Goal: Information Seeking & Learning: Learn about a topic

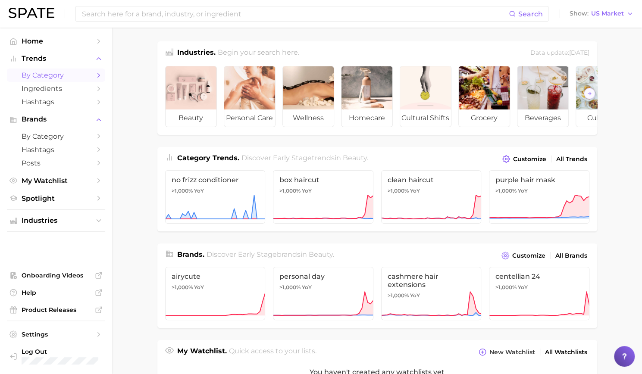
click at [61, 78] on span "by Category" at bounding box center [56, 75] width 69 height 8
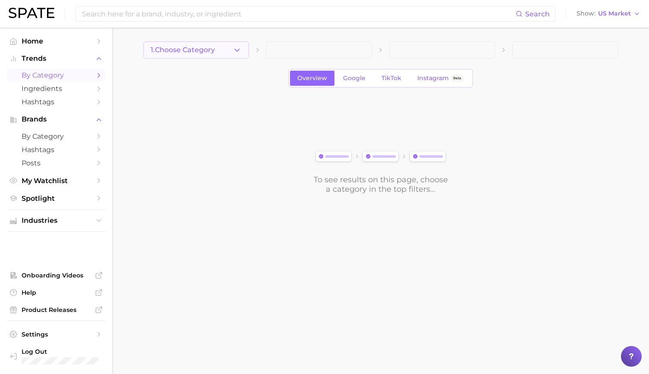
click at [237, 49] on icon "button" at bounding box center [237, 50] width 9 height 9
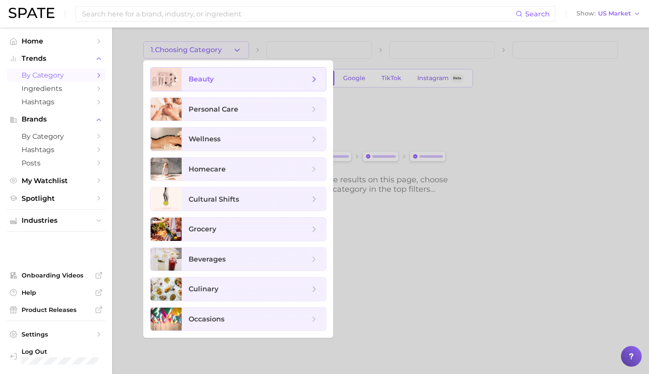
click at [209, 83] on span "beauty" at bounding box center [201, 79] width 25 height 8
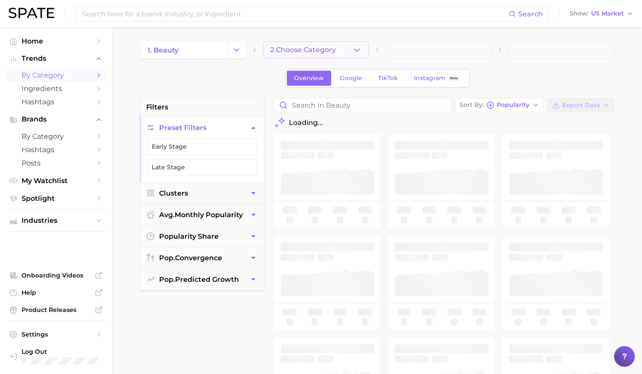
click at [297, 54] on button "2. Choose Category" at bounding box center [316, 49] width 106 height 17
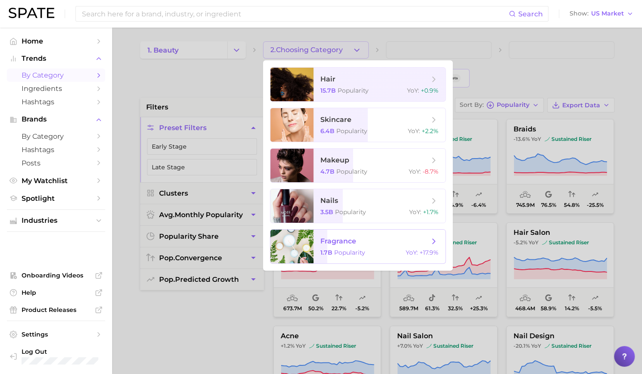
click at [327, 241] on span "fragrance" at bounding box center [339, 241] width 36 height 8
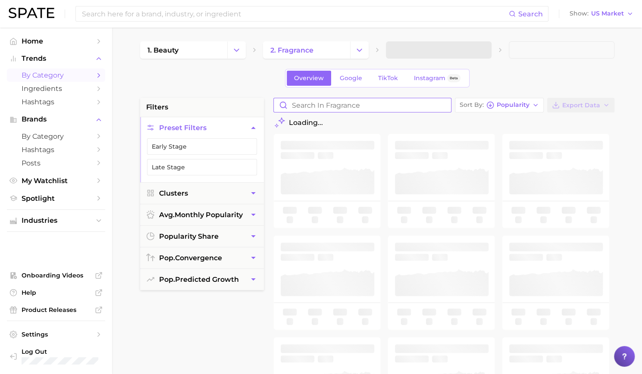
click at [317, 106] on input "Search in fragrance" at bounding box center [362, 105] width 177 height 14
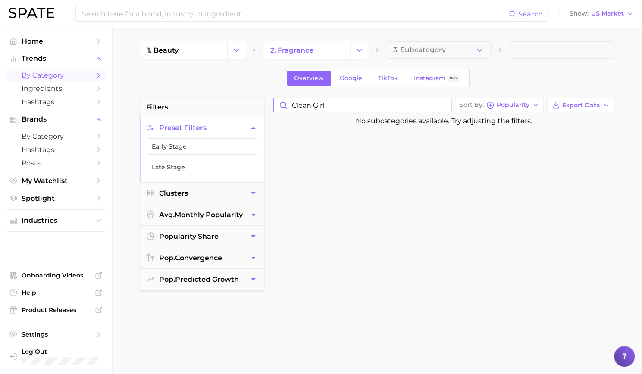
click at [311, 107] on input "clean girl" at bounding box center [362, 105] width 177 height 14
click at [316, 104] on input "clean girl" at bounding box center [362, 105] width 177 height 14
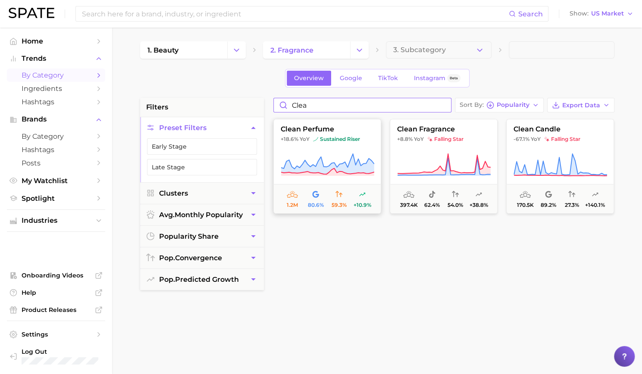
type input "clea"
click at [331, 132] on span "clean perfume" at bounding box center [327, 130] width 107 height 8
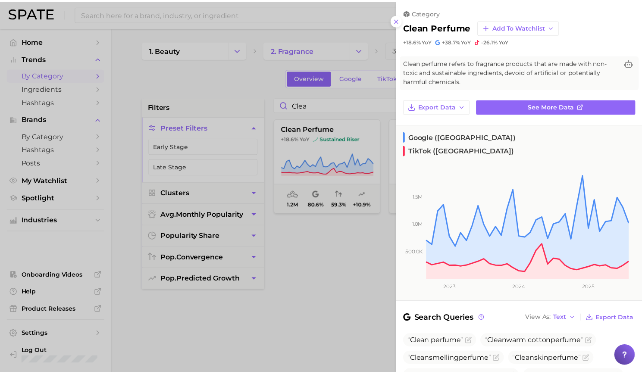
scroll to position [166, 0]
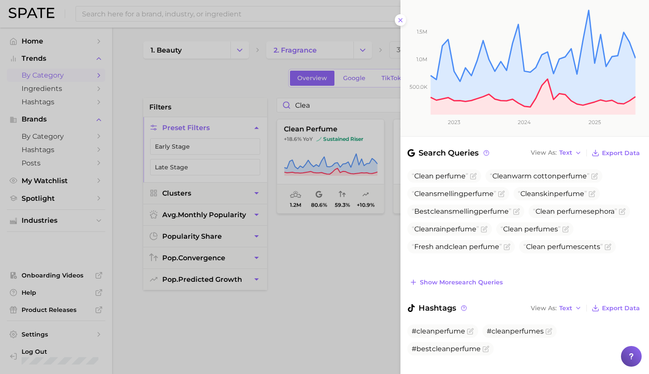
click at [223, 74] on div at bounding box center [324, 187] width 649 height 374
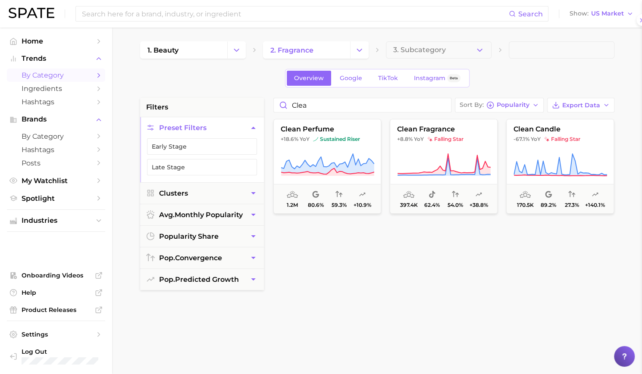
scroll to position [0, 0]
click at [41, 54] on button "Trends" at bounding box center [56, 58] width 98 height 13
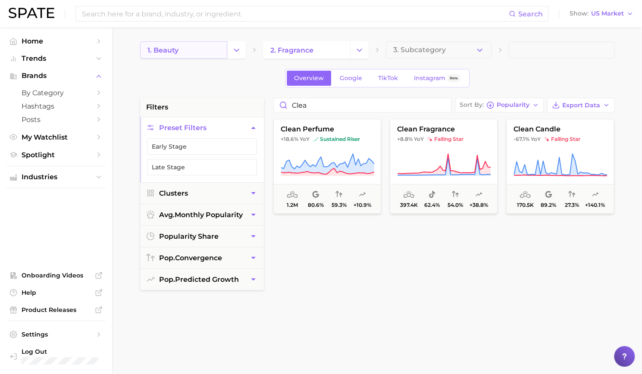
click at [192, 50] on link "1. beauty" at bounding box center [183, 49] width 87 height 17
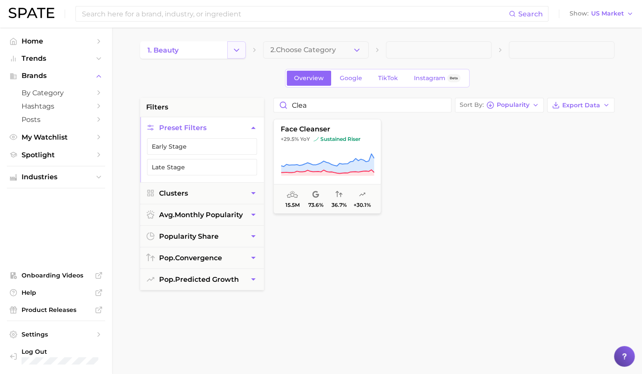
click at [232, 50] on icon "Change Category" at bounding box center [236, 50] width 9 height 9
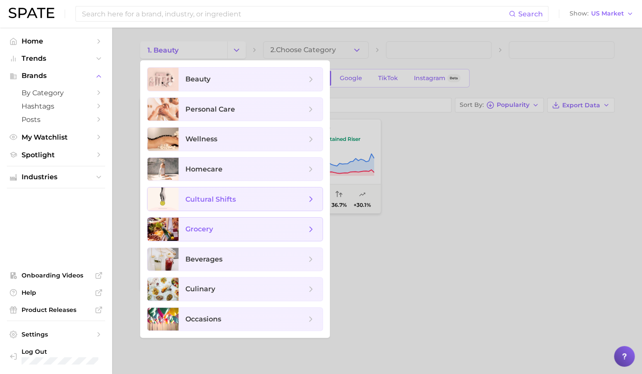
click at [208, 192] on span "cultural shifts" at bounding box center [251, 199] width 144 height 23
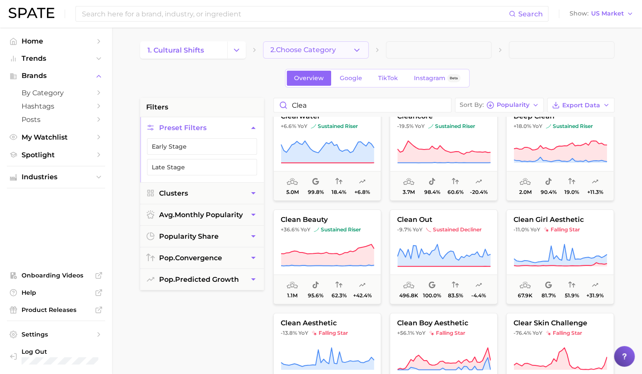
click at [294, 54] on button "2. Choose Category" at bounding box center [316, 49] width 106 height 17
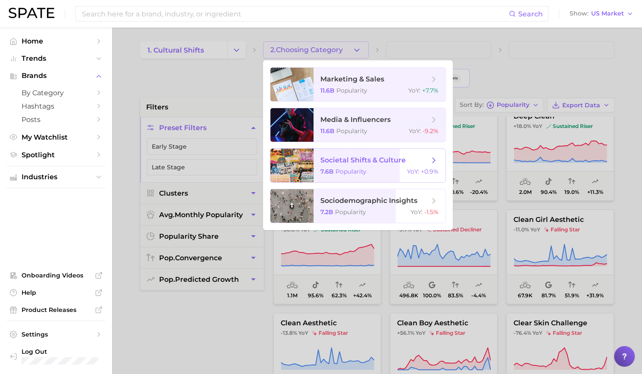
click at [327, 159] on span "societal shifts & culture" at bounding box center [363, 160] width 85 height 8
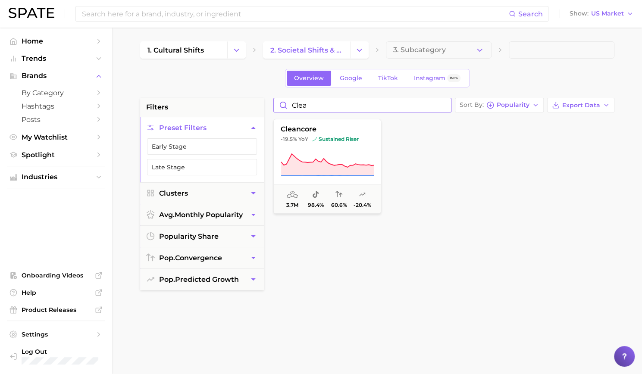
drag, startPoint x: 320, startPoint y: 106, endPoint x: 280, endPoint y: 104, distance: 39.7
click at [280, 104] on input "clea" at bounding box center [362, 105] width 177 height 14
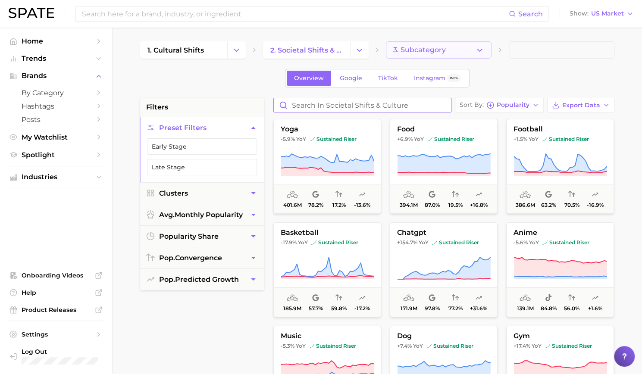
click at [392, 50] on button "3. Subcategory" at bounding box center [439, 49] width 106 height 17
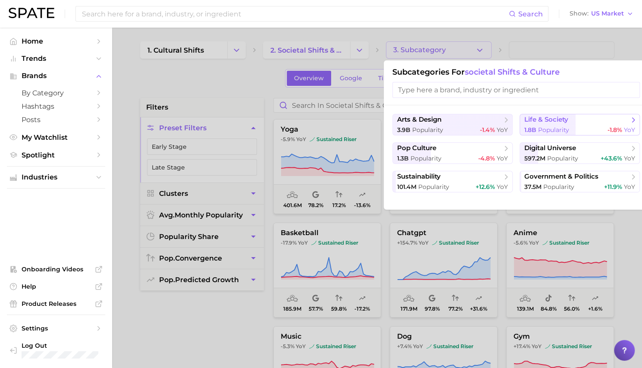
click at [570, 130] on div "1.8b Popularity -1.8% YoY" at bounding box center [580, 130] width 111 height 8
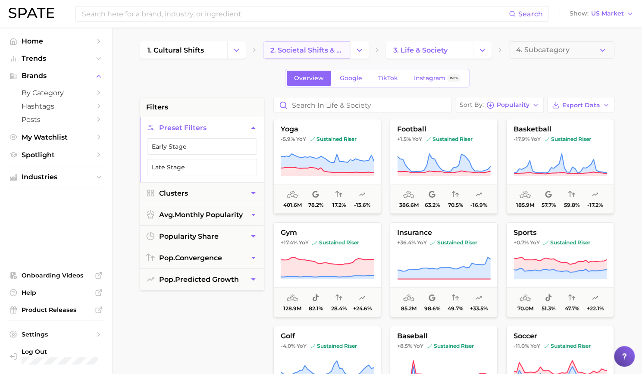
click at [315, 48] on span "2. societal shifts & culture" at bounding box center [306, 50] width 72 height 8
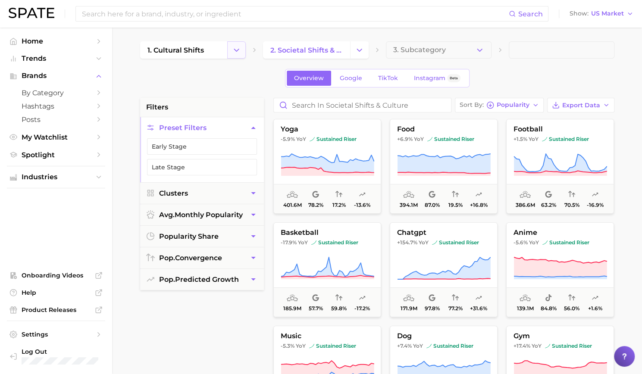
click at [230, 47] on button "Change Category" at bounding box center [236, 49] width 19 height 17
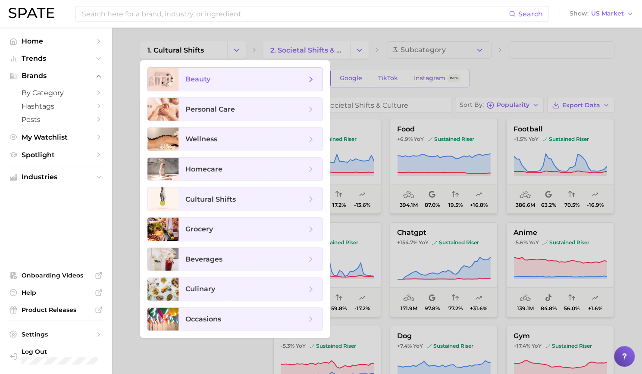
click at [201, 77] on span "beauty" at bounding box center [198, 79] width 25 height 8
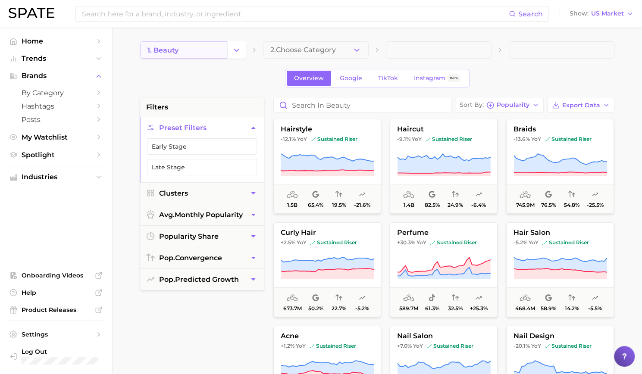
click at [193, 53] on link "1. beauty" at bounding box center [183, 49] width 87 height 17
click at [194, 57] on link "1. beauty" at bounding box center [183, 49] width 87 height 17
click at [237, 53] on icon "Change Category" at bounding box center [236, 50] width 9 height 9
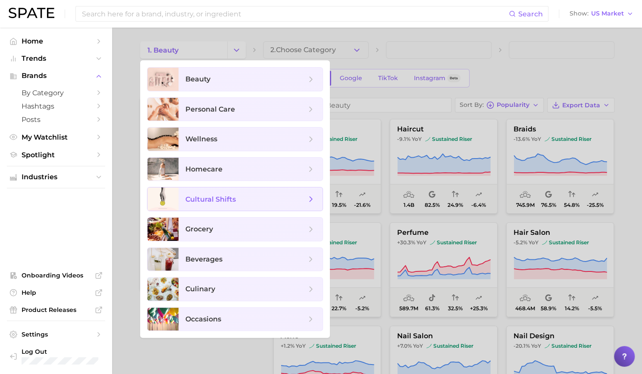
click at [226, 199] on span "cultural shifts" at bounding box center [211, 199] width 50 height 8
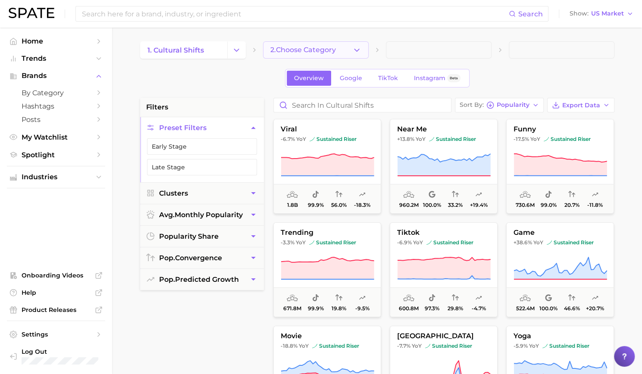
click at [301, 53] on span "2. Choose Category" at bounding box center [303, 50] width 66 height 8
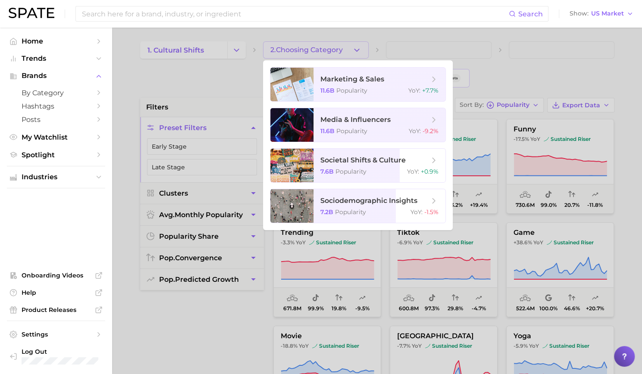
click at [501, 81] on div at bounding box center [321, 187] width 642 height 374
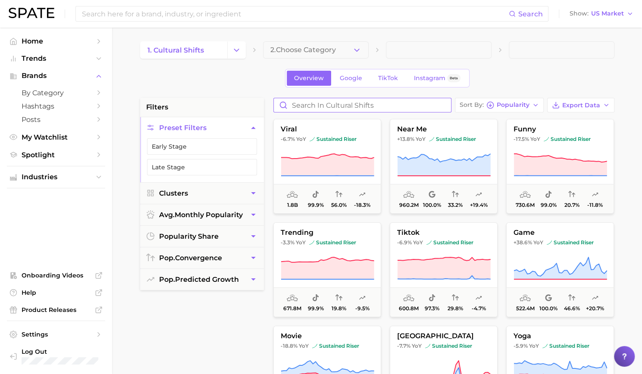
click at [320, 107] on input "Search in cultural shifts" at bounding box center [362, 105] width 177 height 14
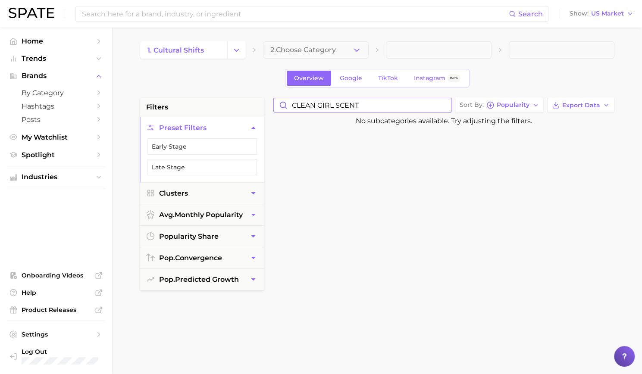
click at [352, 106] on input "CLEAN GIRL SCENT" at bounding box center [362, 105] width 177 height 14
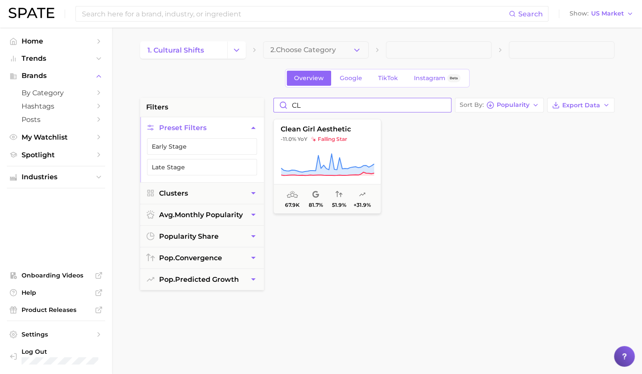
type input "C"
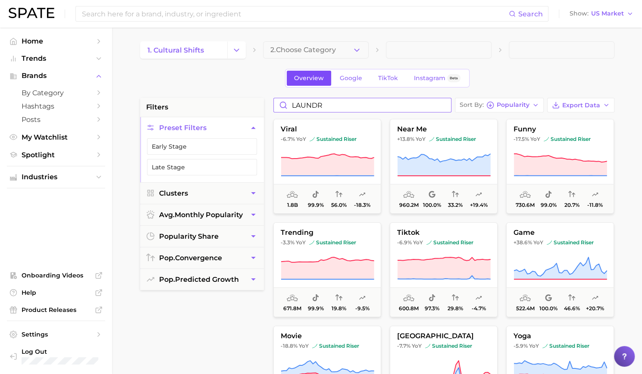
type input "LAUNDRY"
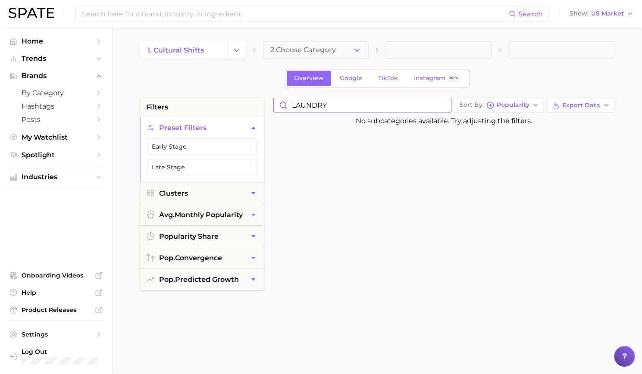
click at [320, 104] on input "LAUNDRY" at bounding box center [362, 105] width 177 height 14
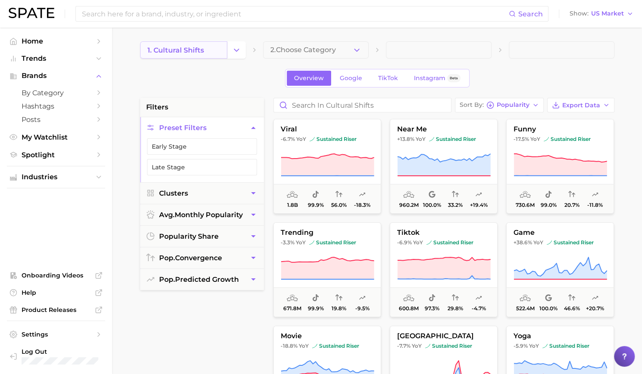
click at [173, 53] on span "1. cultural shifts" at bounding box center [176, 50] width 57 height 8
click at [234, 52] on icon "Change Category" at bounding box center [236, 50] width 9 height 9
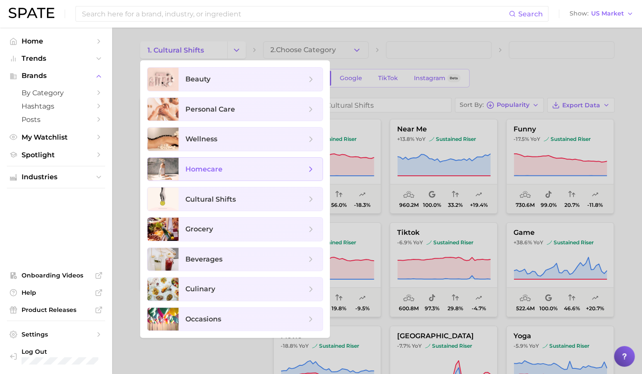
click at [216, 174] on span "homecare" at bounding box center [251, 169] width 144 height 23
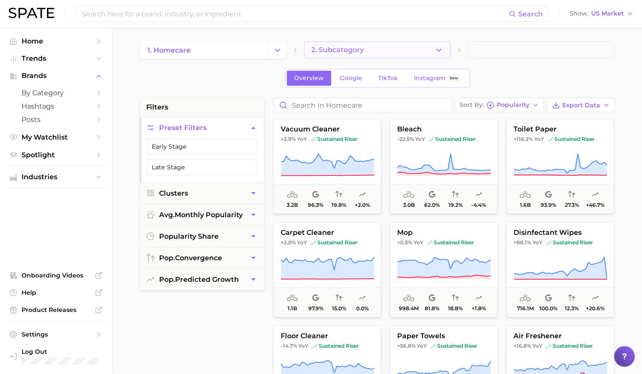
click at [321, 55] on button "2. Subcategory" at bounding box center [377, 49] width 147 height 17
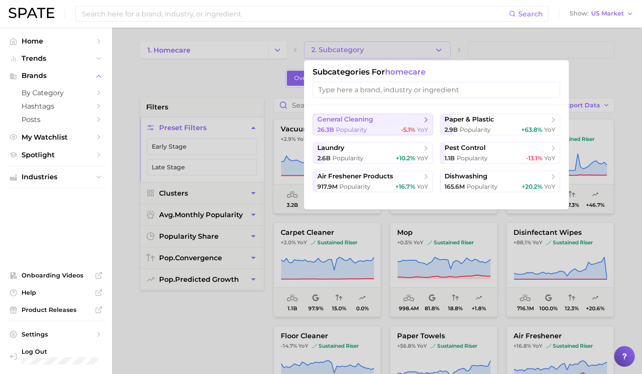
click at [337, 122] on span "general cleaning" at bounding box center [346, 120] width 56 height 8
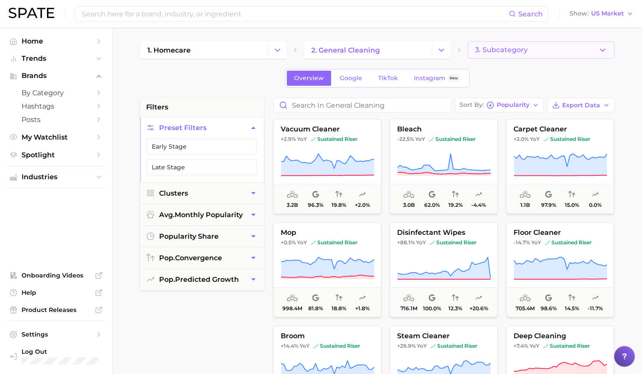
click at [543, 52] on button "3. Subcategory" at bounding box center [541, 49] width 147 height 17
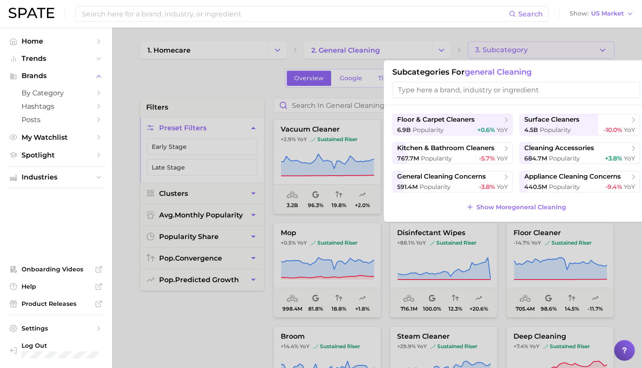
click at [381, 50] on div at bounding box center [321, 184] width 642 height 368
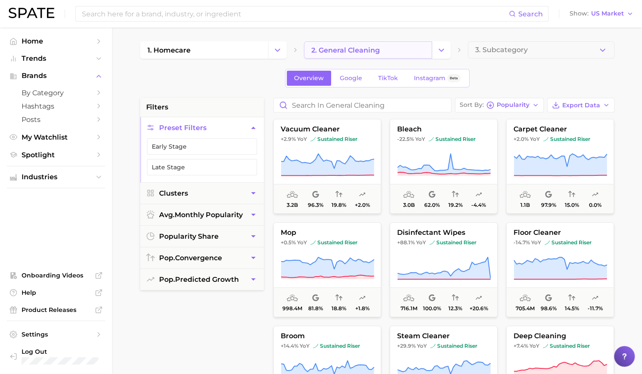
click at [351, 49] on span "2. general cleaning" at bounding box center [345, 50] width 69 height 8
click at [397, 52] on link "2. general cleaning" at bounding box center [368, 49] width 128 height 17
click at [446, 50] on button "Change Category" at bounding box center [441, 49] width 19 height 17
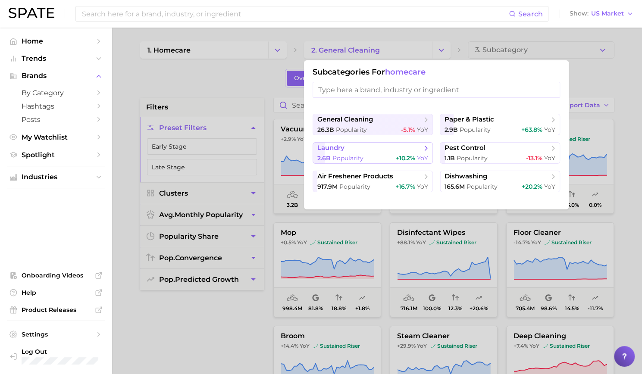
click at [388, 153] on button "laundry 2.6b Popularity +10.2% YoY" at bounding box center [373, 153] width 120 height 22
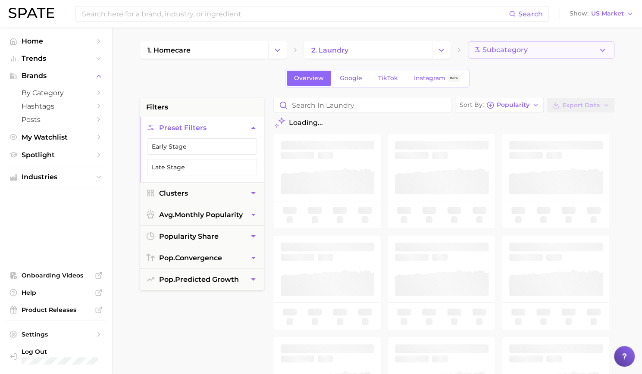
click at [517, 48] on span "3. Subcategory" at bounding box center [501, 50] width 53 height 8
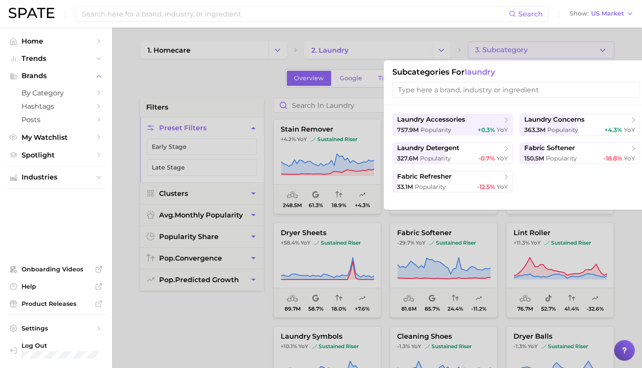
click at [517, 48] on div at bounding box center [321, 184] width 642 height 368
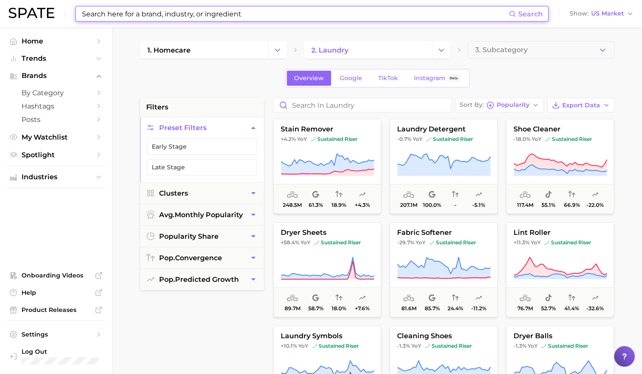
click at [102, 17] on input at bounding box center [295, 13] width 428 height 15
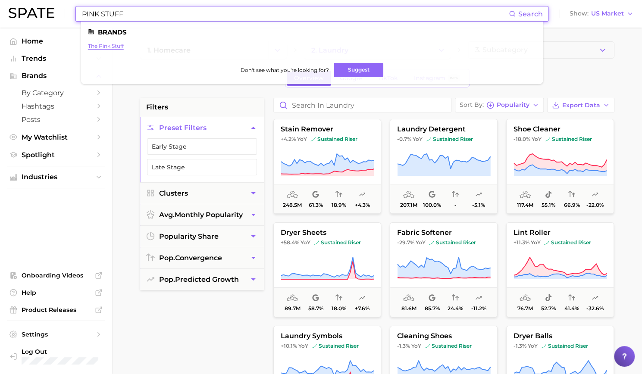
type input "PINK STUFF"
click at [113, 46] on link "the pink stuff" at bounding box center [106, 46] width 36 height 6
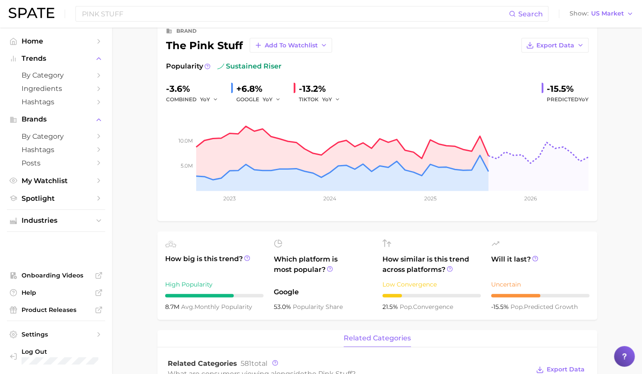
scroll to position [216, 0]
